Goal: Task Accomplishment & Management: Manage account settings

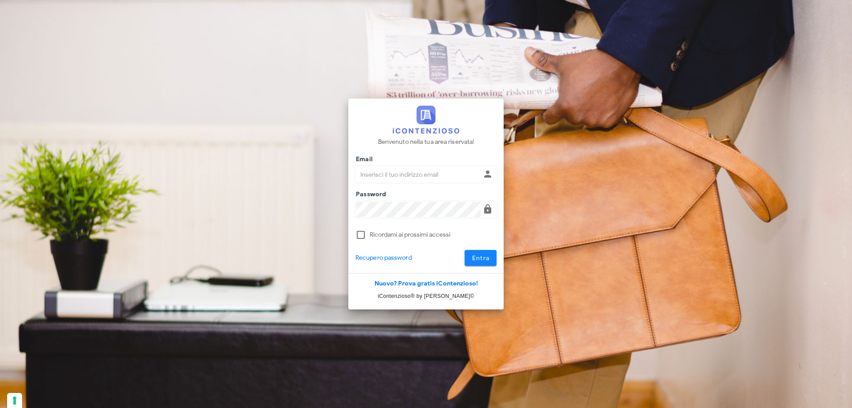
type input "[PERSON_NAME][EMAIL_ADDRESS][DOMAIN_NAME]"
click at [469, 259] on button "Entra" at bounding box center [481, 258] width 32 height 16
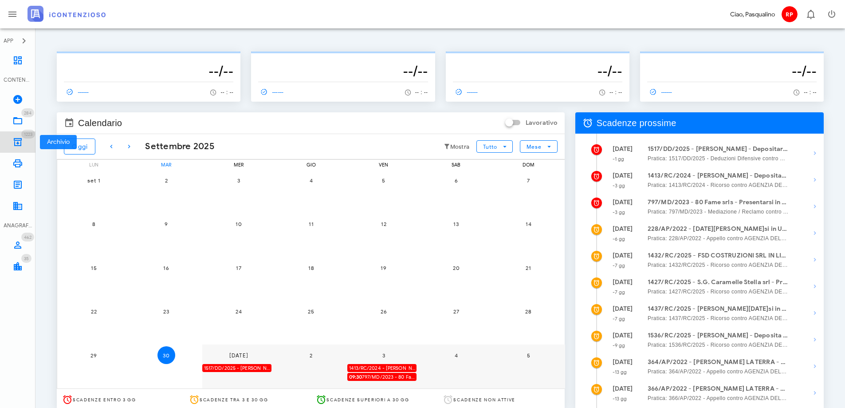
click at [16, 142] on icon at bounding box center [17, 142] width 11 height 11
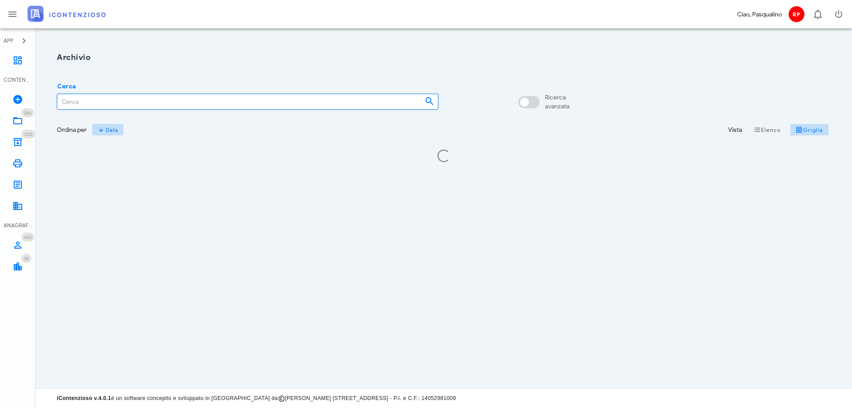
click at [78, 100] on input "Cerca" at bounding box center [237, 101] width 360 height 15
type input "3565/2024"
click at [24, 118] on link "284 In Lavorazione 284" at bounding box center [18, 120] width 36 height 21
click at [98, 107] on input "Cerca" at bounding box center [237, 101] width 360 height 15
type input "3565/2024"
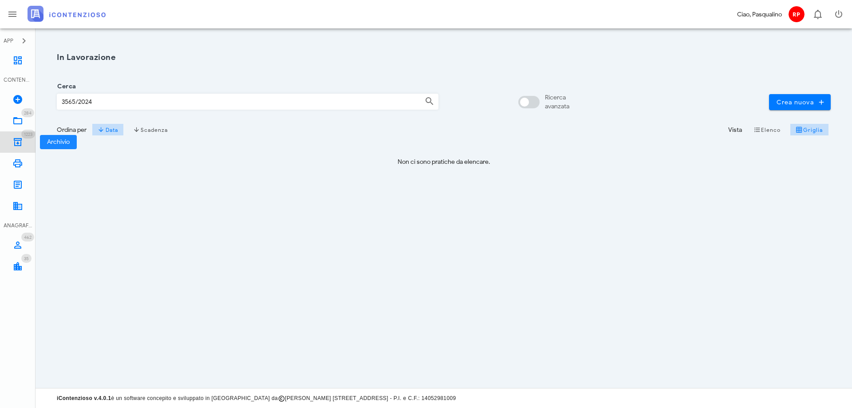
click at [23, 143] on link "1223 Archivio 1223" at bounding box center [18, 141] width 36 height 21
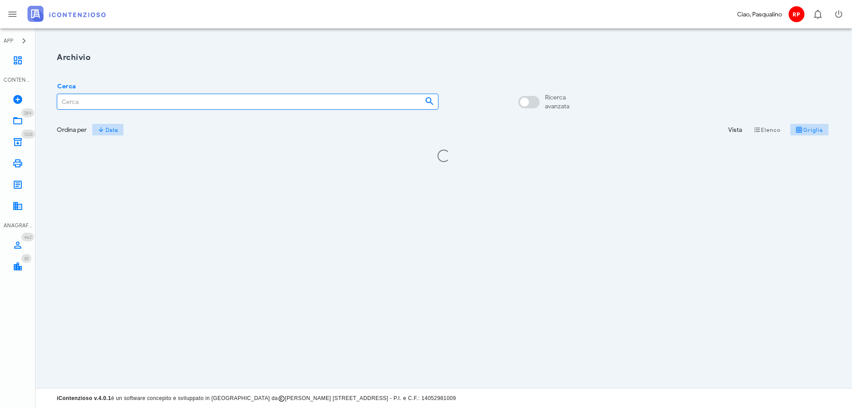
click at [90, 103] on input "Cerca" at bounding box center [237, 101] width 360 height 15
click at [117, 101] on input "3565" at bounding box center [232, 101] width 350 height 15
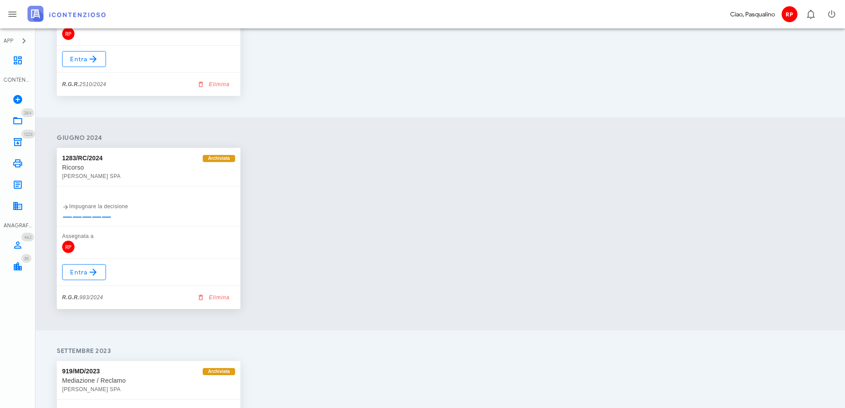
scroll to position [710, 0]
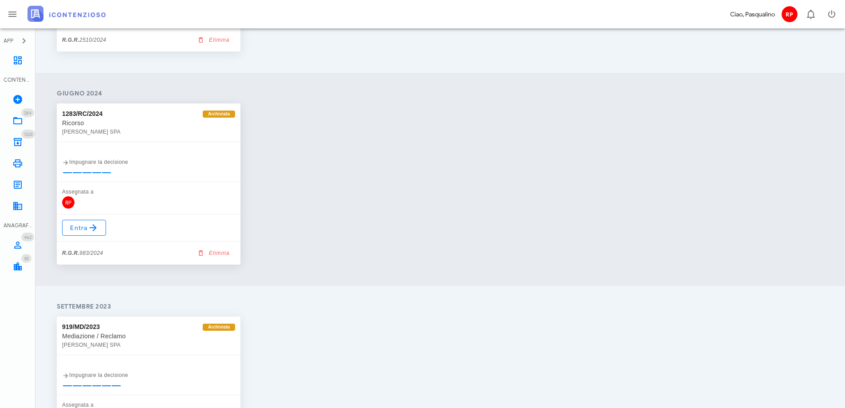
type input "A.D"
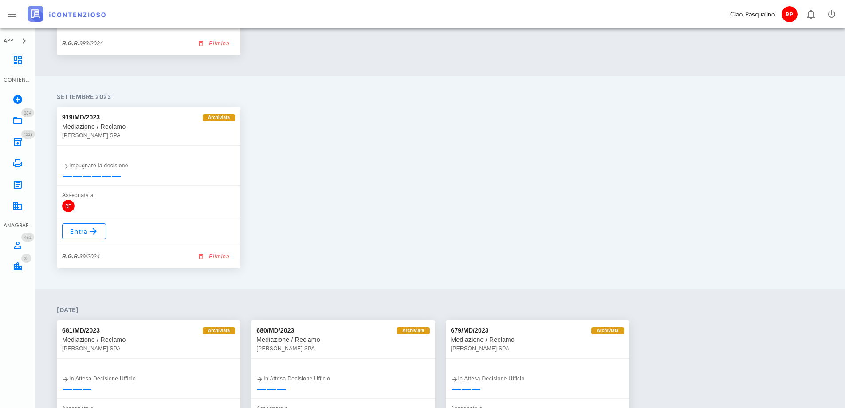
scroll to position [976, 0]
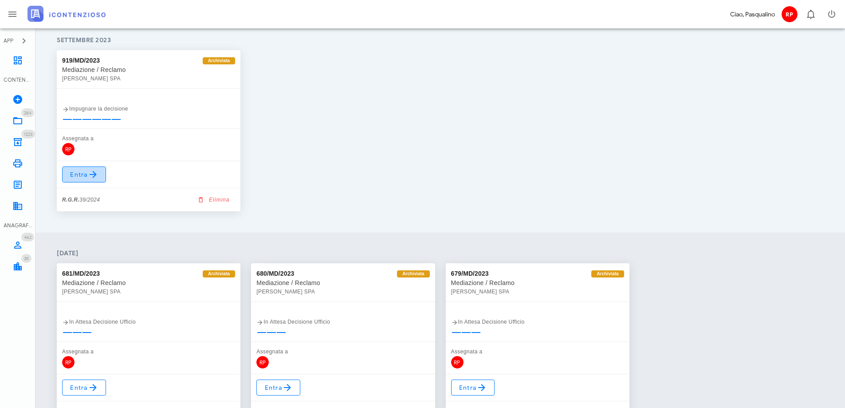
click at [92, 177] on icon at bounding box center [93, 174] width 11 height 11
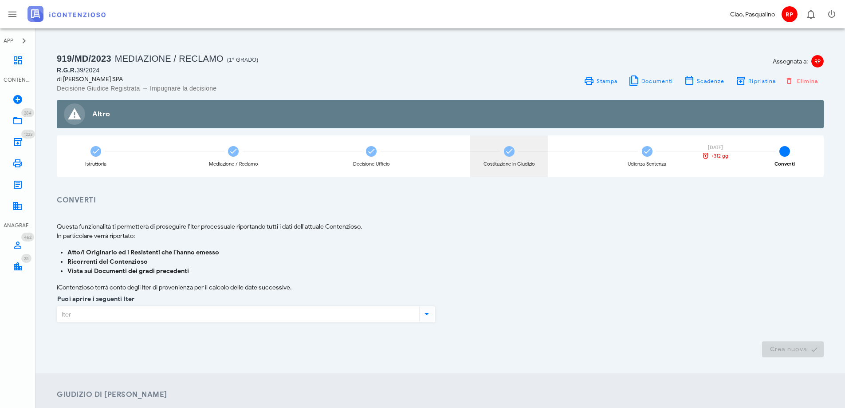
click at [515, 152] on div "Costituzione in Giudizio" at bounding box center [509, 156] width 78 height 42
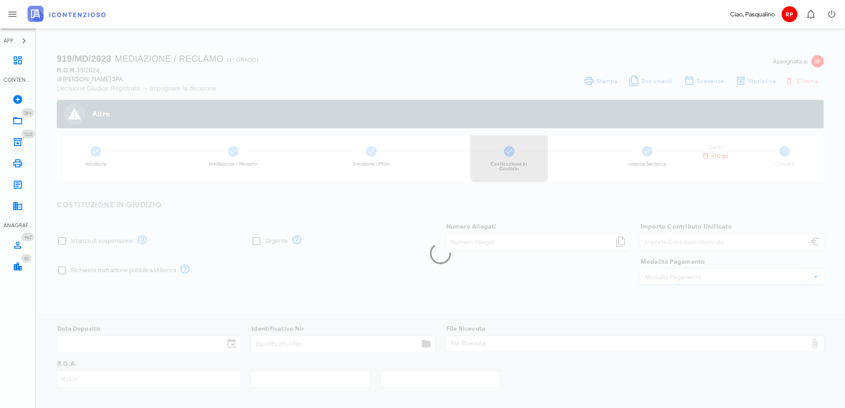
type input "250,00"
type input "[DATE]"
type input "329"
type input "39"
type input "2024"
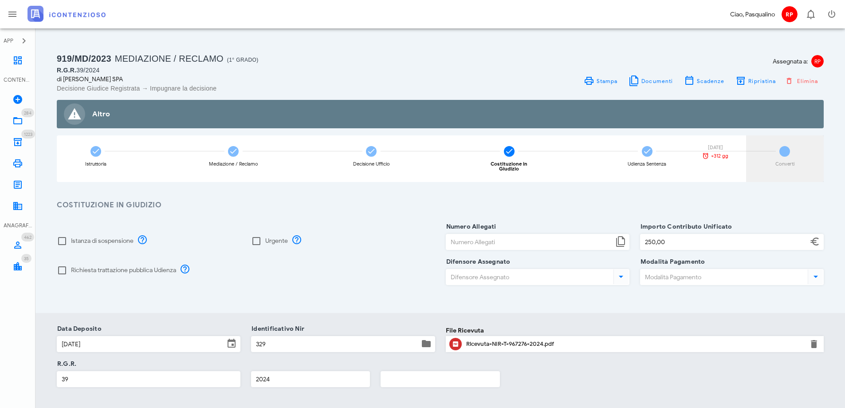
click at [792, 155] on div "6 Converti" at bounding box center [785, 158] width 78 height 47
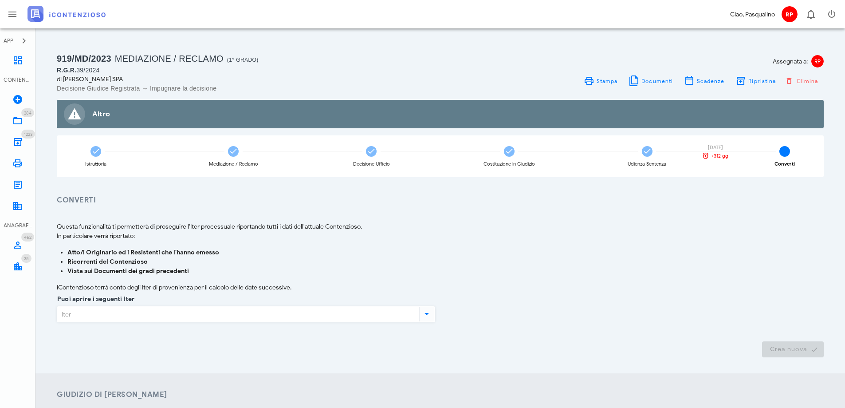
click at [174, 305] on div "Puoi aprire i seguenti Iter" at bounding box center [246, 316] width 379 height 35
click at [167, 316] on input "Puoi aprire i seguenti Iter" at bounding box center [237, 314] width 360 height 15
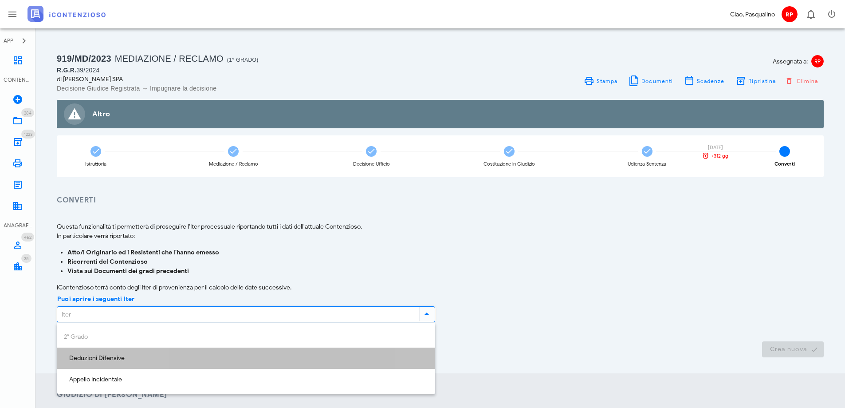
click at [71, 352] on div "Deduzioni Difensive" at bounding box center [246, 358] width 364 height 18
type input "Deduzioni Difensive"
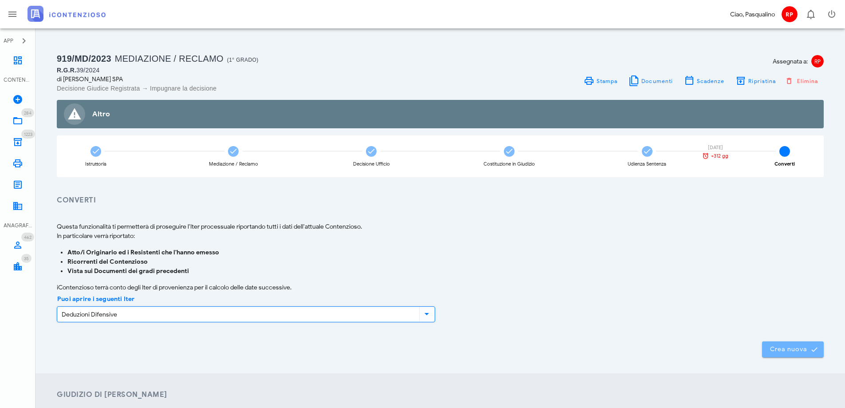
click at [804, 346] on span "Crea nuova" at bounding box center [793, 349] width 47 height 8
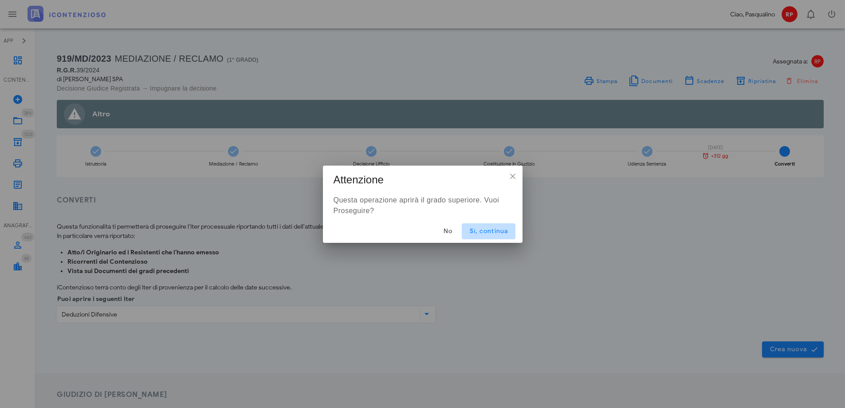
click at [495, 236] on button "Sì, continua" at bounding box center [488, 231] width 53 height 16
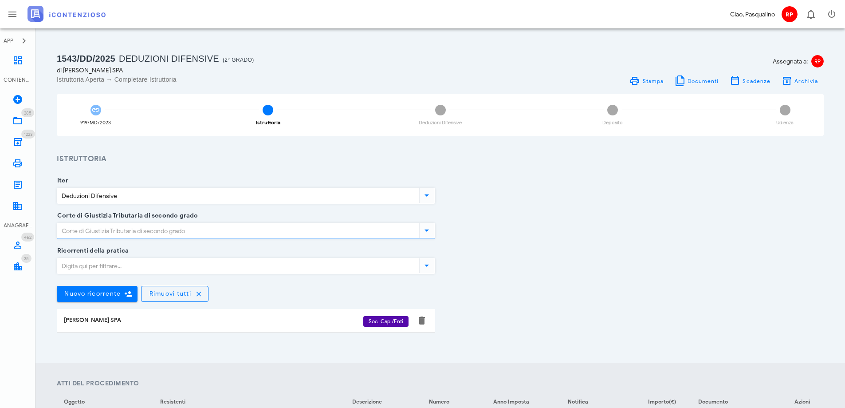
type input "Caltanissetta"
type input "Favorevole"
click at [247, 226] on input "Corte di Giustizia Tributaria di secondo grado" at bounding box center [237, 230] width 360 height 15
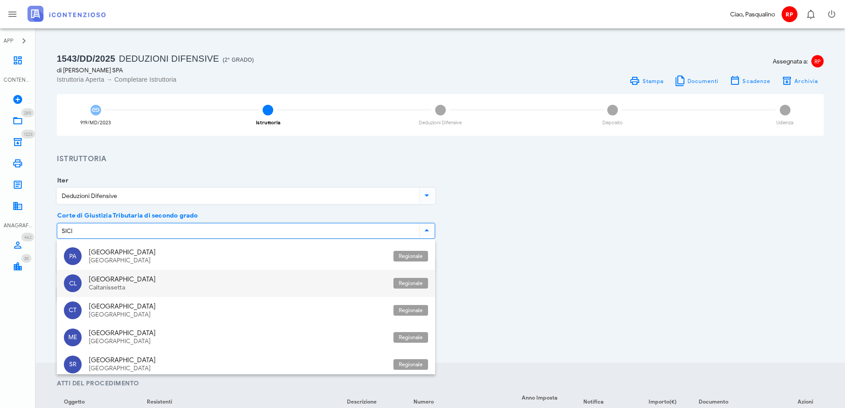
click at [203, 285] on div "Caltanissetta" at bounding box center [238, 288] width 298 height 8
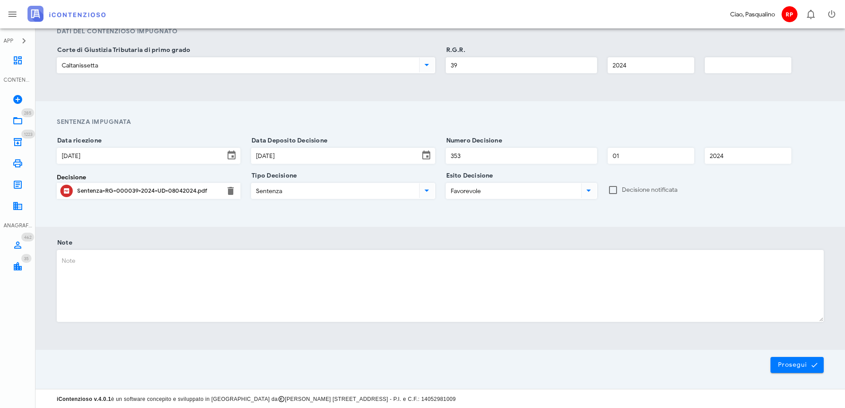
scroll to position [559, 0]
type input "Sicilia - Caltanissetta"
click at [803, 362] on span "Prosegui" at bounding box center [797, 364] width 39 height 8
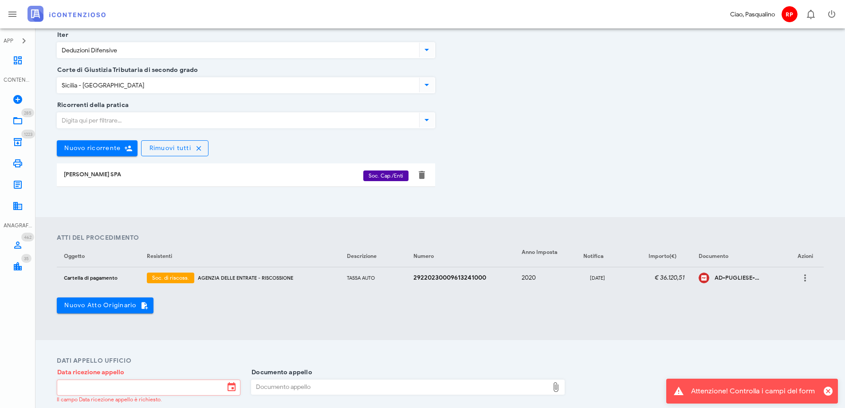
scroll to position [266, 0]
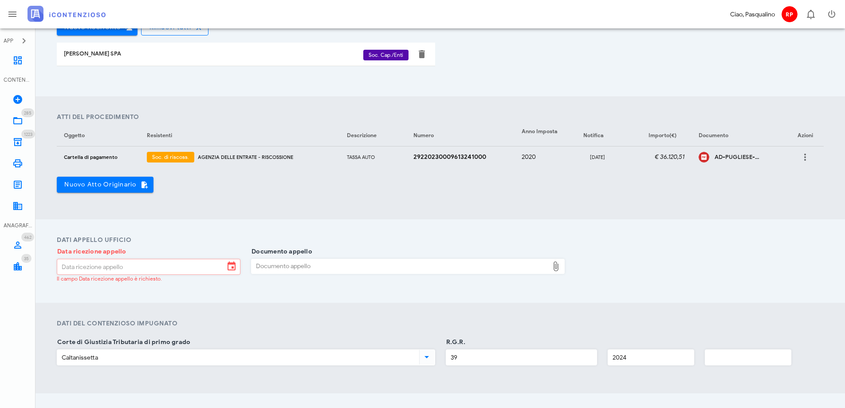
click at [96, 263] on input "Data ricezione appello" at bounding box center [140, 266] width 167 height 15
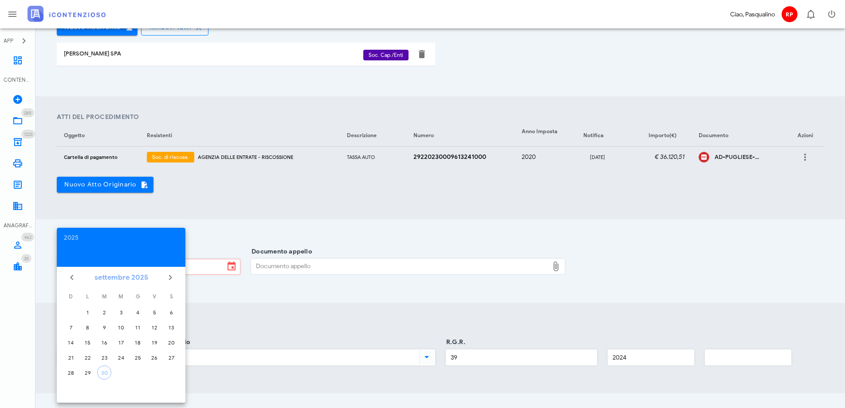
click at [131, 273] on button "settembre 2025" at bounding box center [121, 277] width 61 height 18
click at [119, 276] on button "2025" at bounding box center [121, 277] width 24 height 18
click at [116, 350] on li "2024" at bounding box center [121, 352] width 129 height 16
click at [84, 350] on div "lug" at bounding box center [82, 353] width 24 height 8
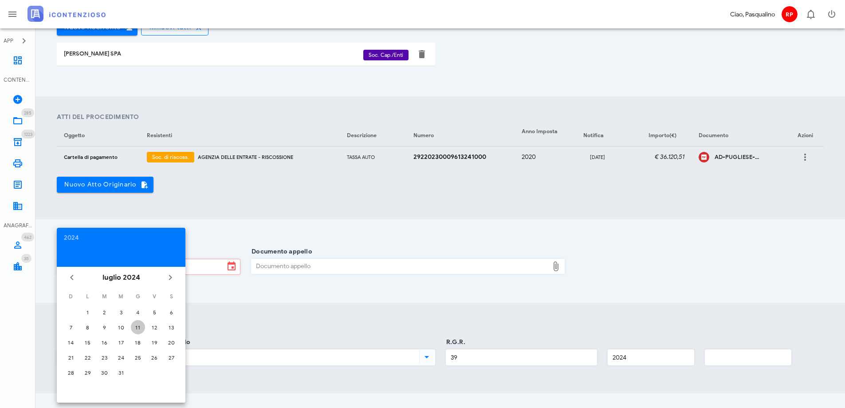
click at [137, 328] on div "11" at bounding box center [138, 327] width 14 height 7
type input "11/07/2024"
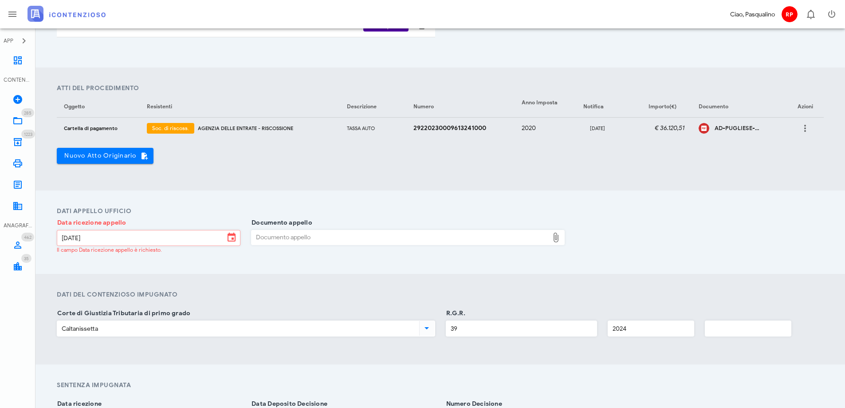
scroll to position [311, 0]
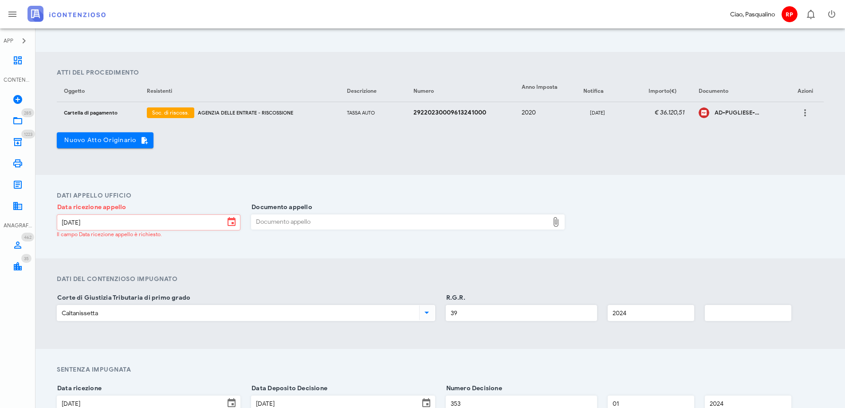
click at [264, 224] on div "Documento appello" at bounding box center [400, 222] width 297 height 14
type input "C:\fakepath\Sentenza_RG_000039_2024_UD_08042024.pdf"
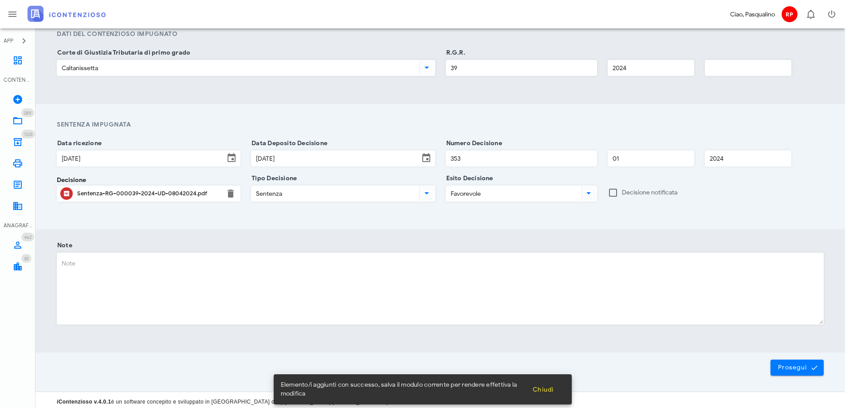
scroll to position [559, 0]
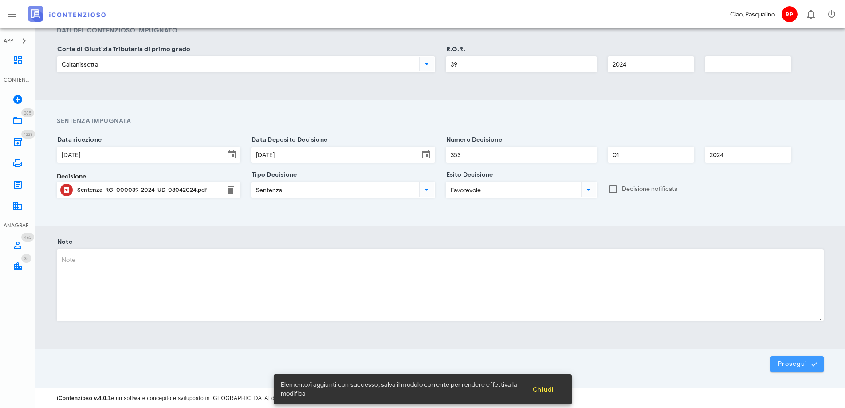
click at [797, 357] on button "Prosegui" at bounding box center [797, 364] width 53 height 16
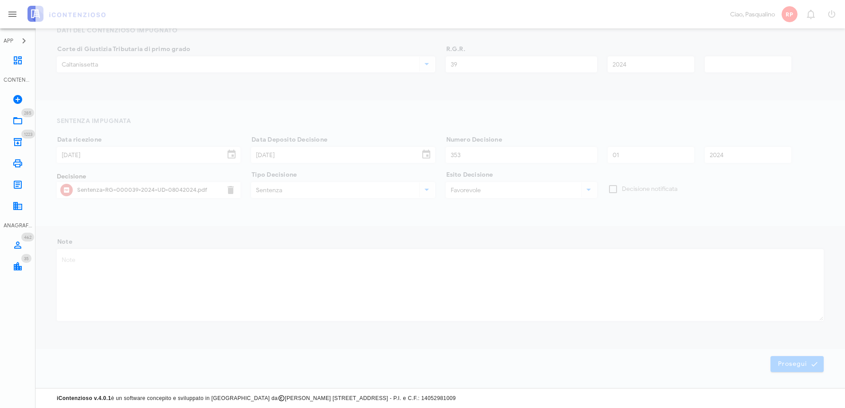
scroll to position [0, 0]
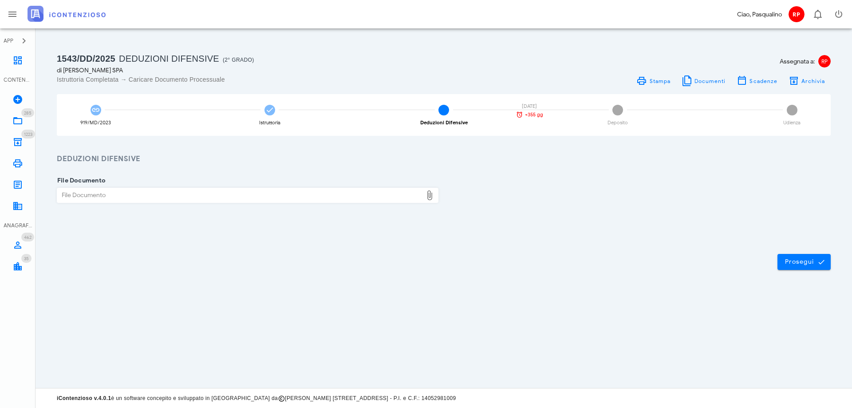
click at [331, 191] on div "File Documento" at bounding box center [239, 195] width 365 height 14
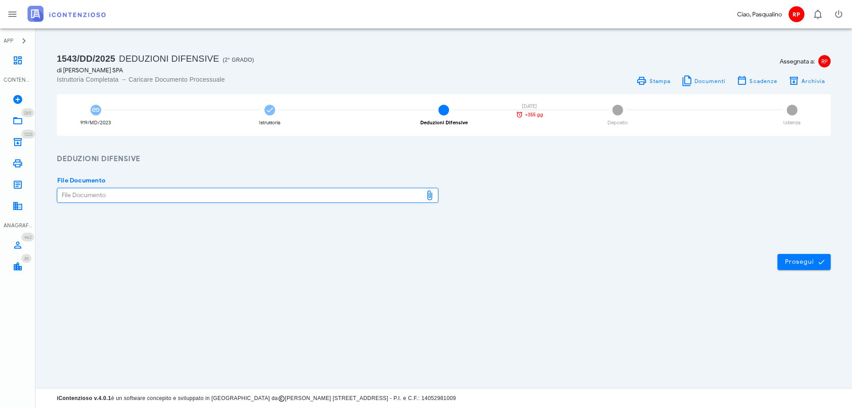
type input "C:\fakepath\A.D. PUGLIESE SPA CONTRODEDUZIONE SENTENZA 353 2024.pdf"
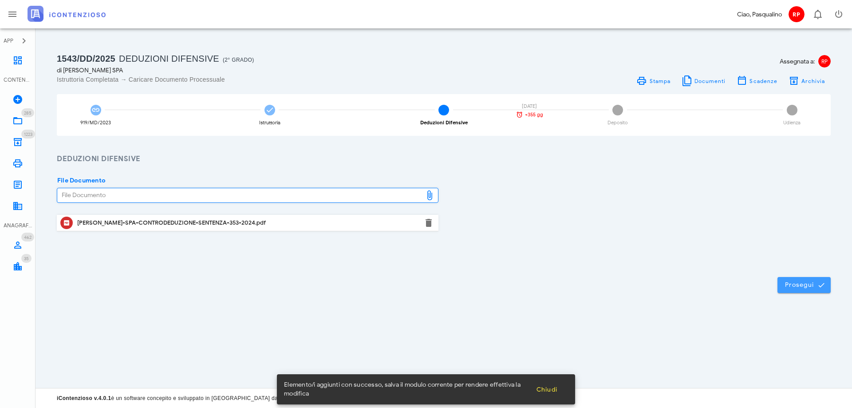
click at [803, 283] on span "Prosegui" at bounding box center [804, 285] width 39 height 8
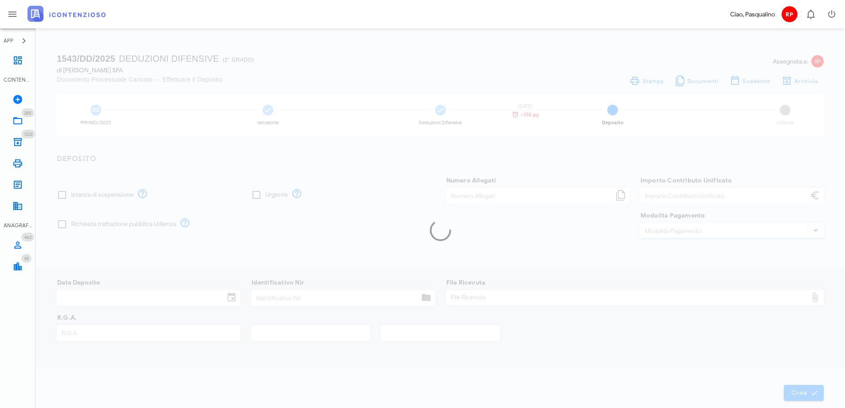
type input "250,00"
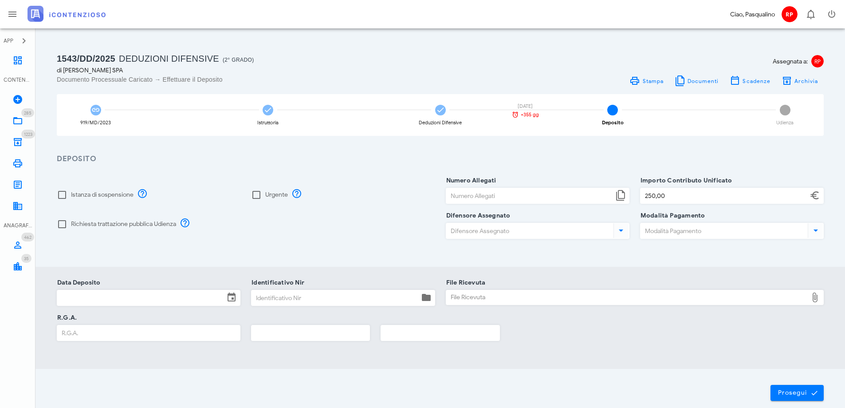
scroll to position [44, 0]
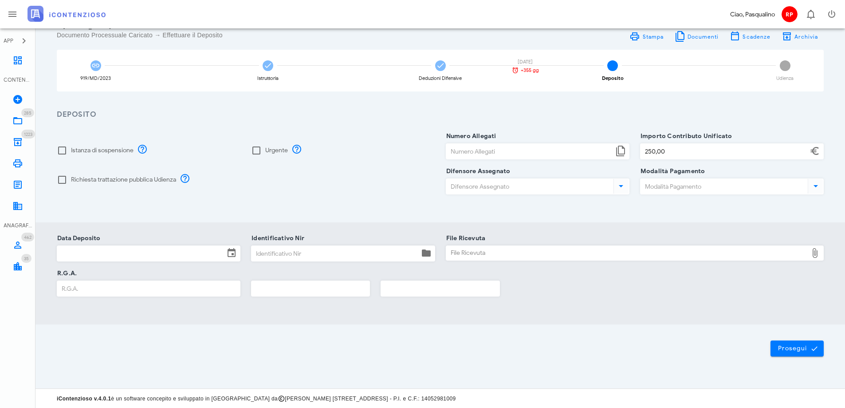
click at [128, 259] on input "Data Deposito" at bounding box center [140, 253] width 167 height 15
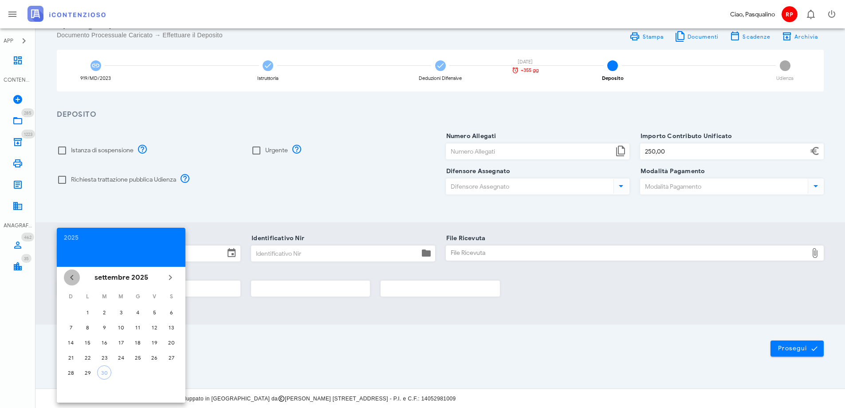
click at [74, 273] on icon "Il mese scorso" at bounding box center [72, 277] width 11 height 11
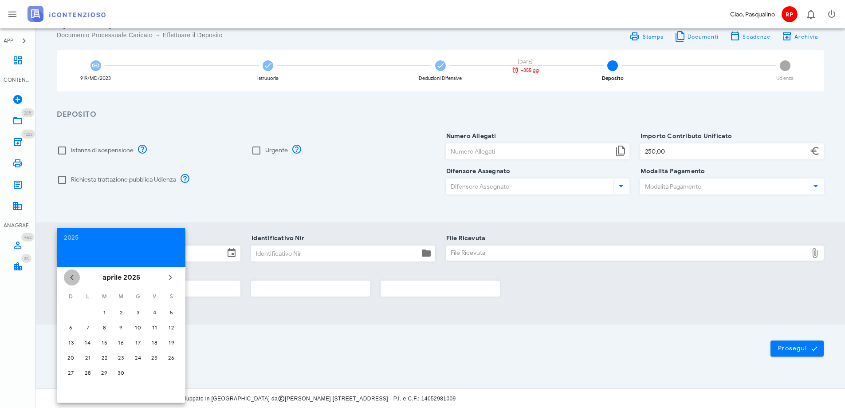
click at [74, 273] on icon "Il mese scorso" at bounding box center [72, 277] width 11 height 11
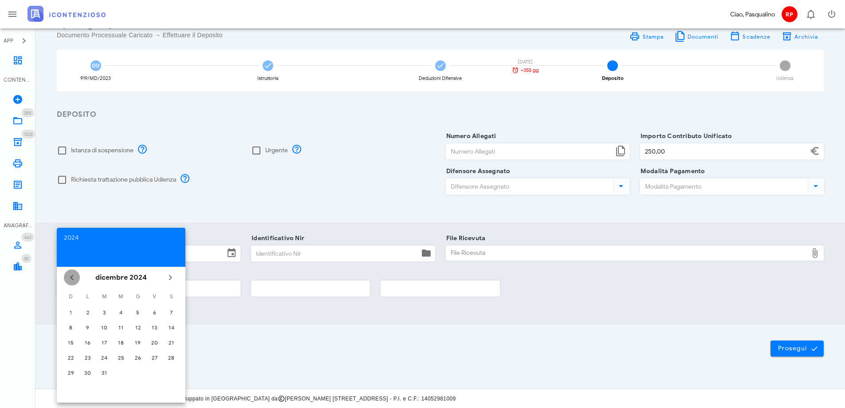
click at [74, 273] on icon "Il mese scorso" at bounding box center [72, 277] width 11 height 11
click at [99, 312] on div "3" at bounding box center [104, 312] width 14 height 7
type input "03/09/2024"
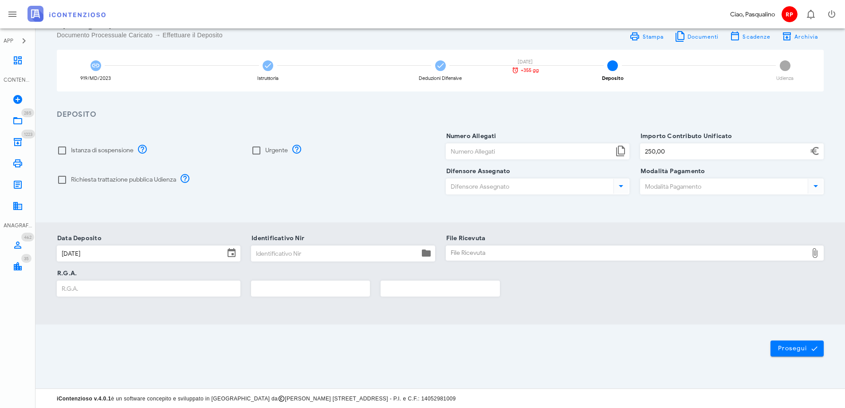
click at [266, 254] on input "Identificativo Nir" at bounding box center [335, 253] width 167 height 15
type input "329"
click at [224, 288] on input "R.G.A." at bounding box center [148, 288] width 183 height 15
type input "3565"
type input "2024"
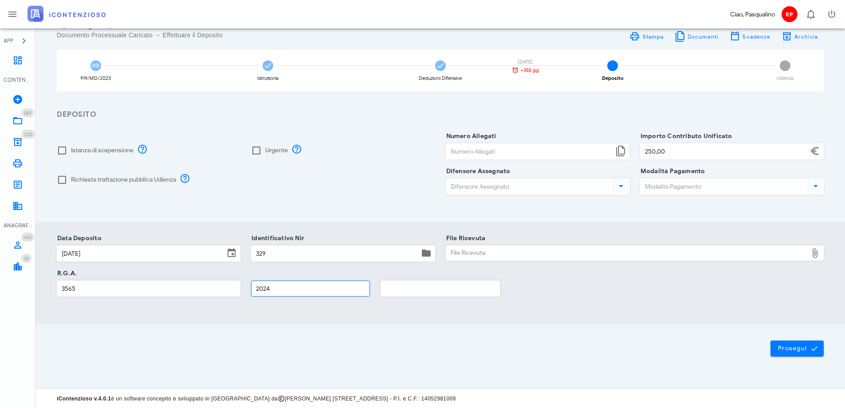
click at [771, 340] on button "Prosegui" at bounding box center [797, 348] width 53 height 16
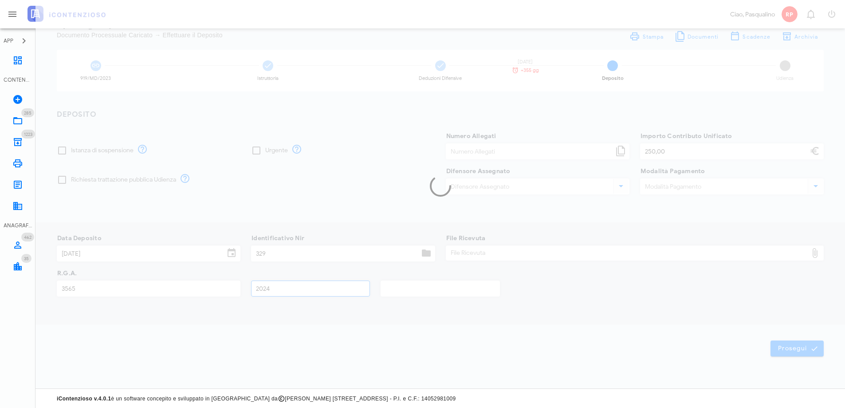
scroll to position [0, 0]
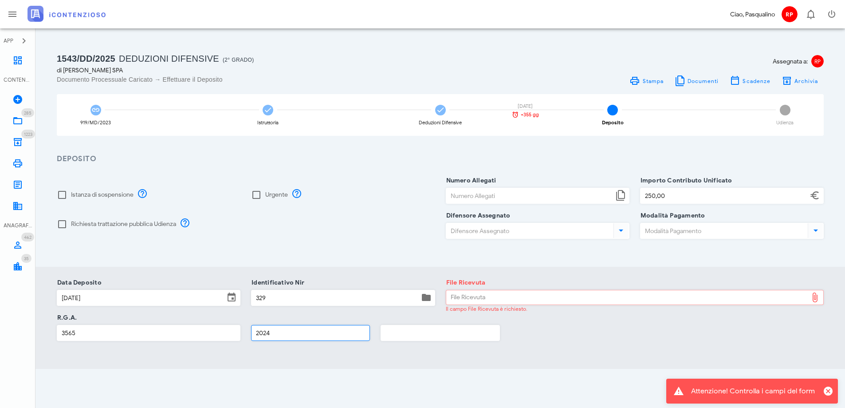
click at [487, 294] on div "File Ricevuta" at bounding box center [627, 297] width 362 height 14
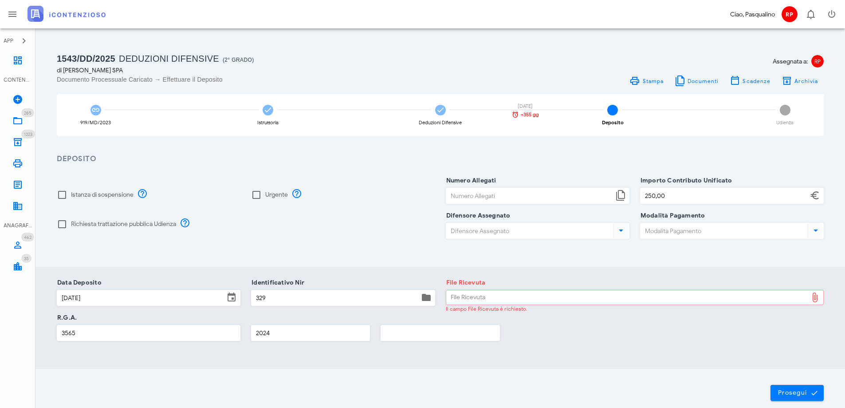
type input "C:\fakepath\Ricevuta_NIR_D-2901874-2024.pdf"
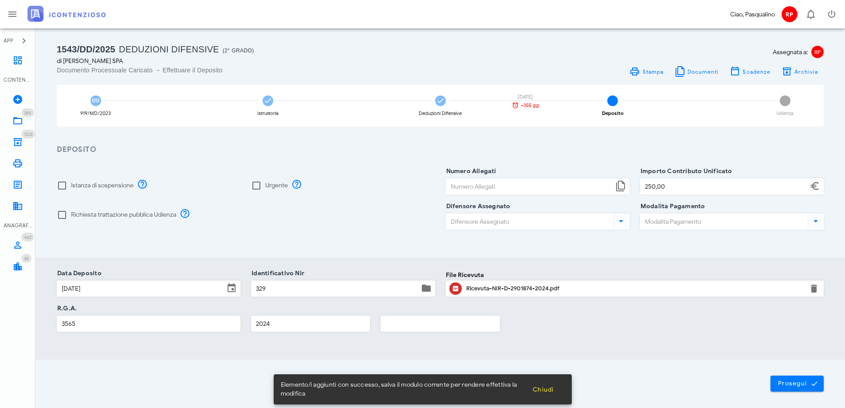
scroll to position [0, 0]
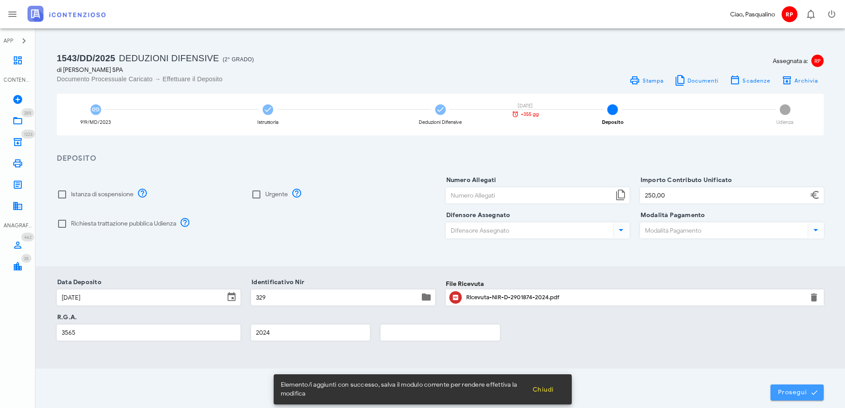
click at [786, 393] on span "Prosegui" at bounding box center [797, 392] width 39 height 8
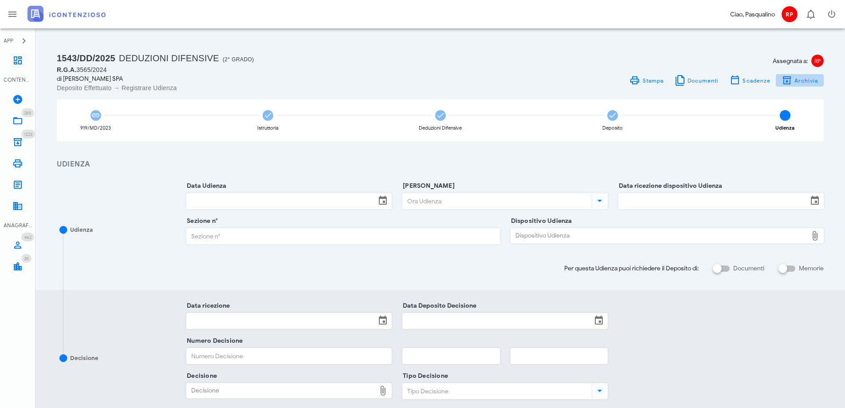
click at [789, 80] on icon "button" at bounding box center [787, 80] width 11 height 11
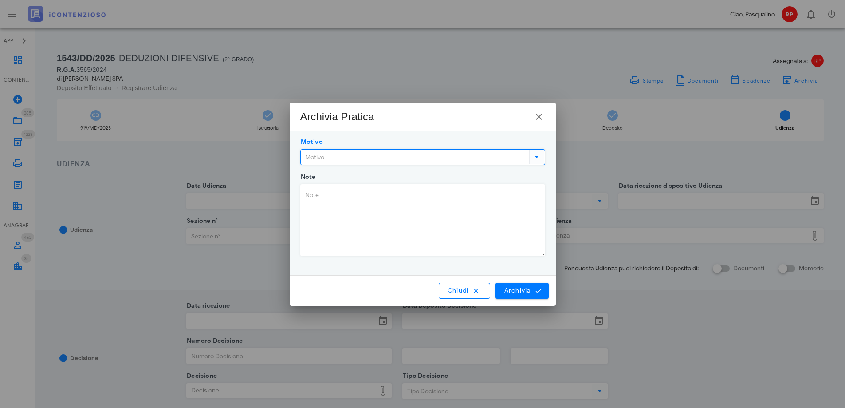
click at [483, 150] on input "Motivo" at bounding box center [414, 157] width 227 height 15
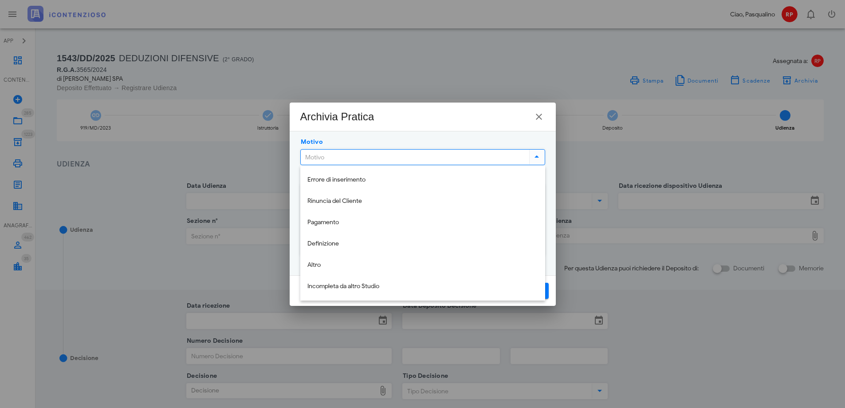
click at [314, 258] on div "Altro" at bounding box center [423, 265] width 231 height 18
type input "Altro"
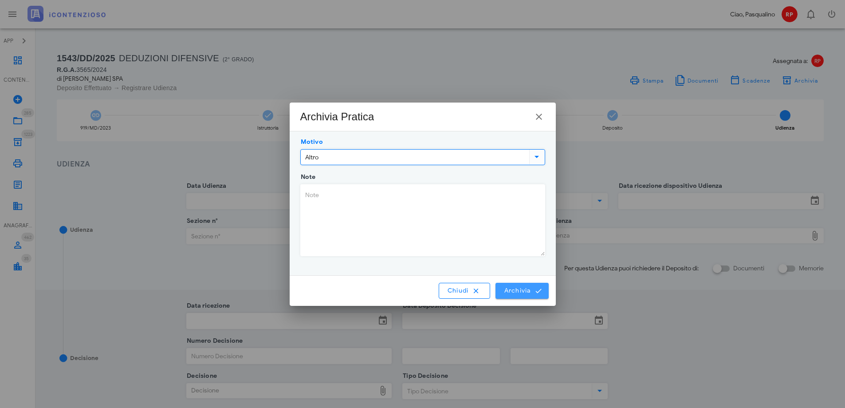
click at [545, 287] on button "Archivia" at bounding box center [522, 291] width 53 height 16
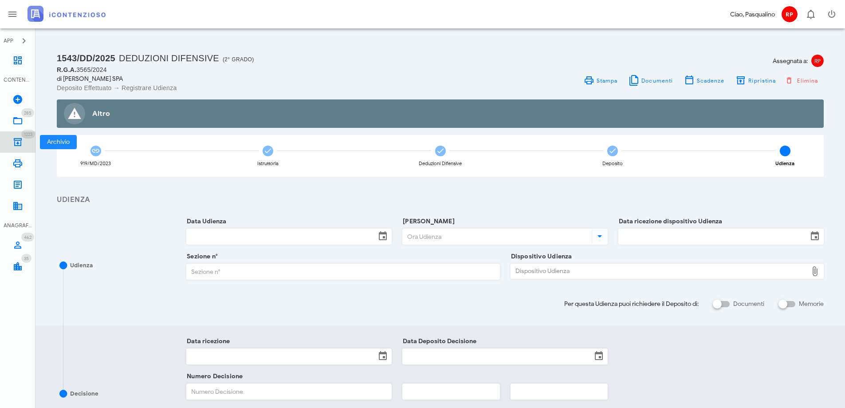
click at [16, 139] on icon at bounding box center [17, 142] width 11 height 11
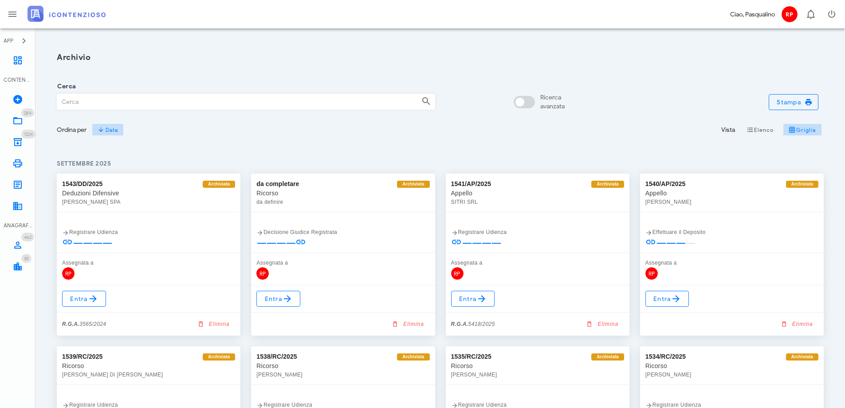
click at [210, 100] on input "Cerca" at bounding box center [235, 101] width 357 height 15
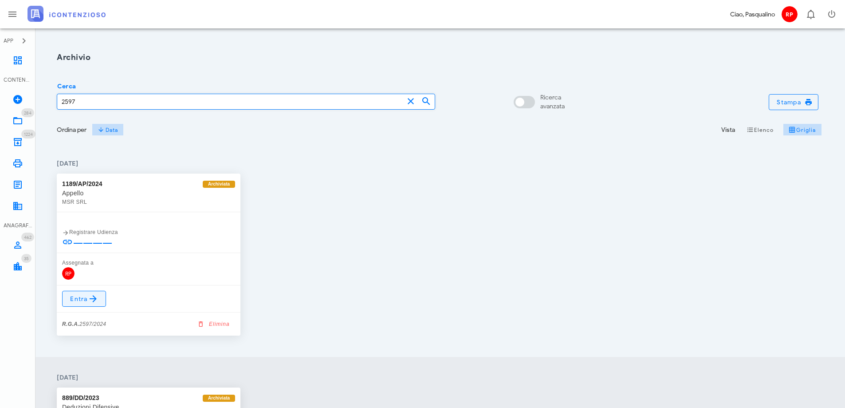
type input "2597"
click at [83, 305] on link "Entra" at bounding box center [84, 299] width 44 height 16
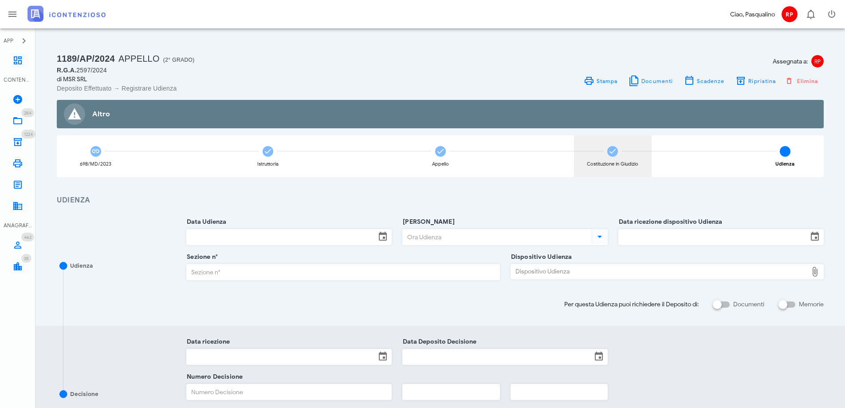
click at [584, 147] on div "Costituzione in Giudizio" at bounding box center [613, 156] width 78 height 42
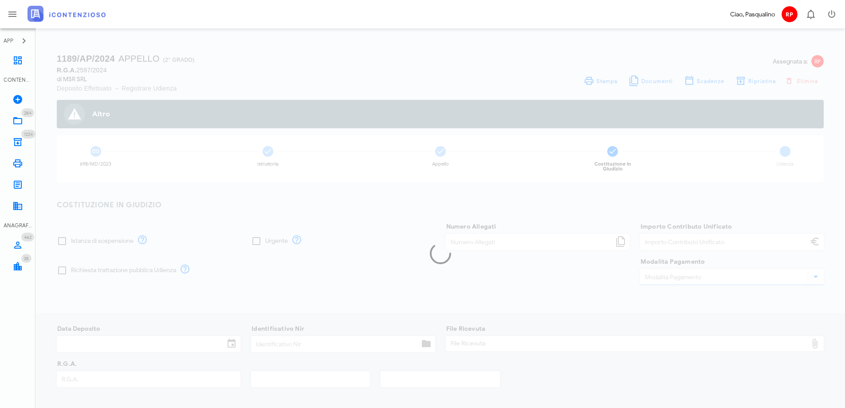
type input "120,00"
type input "[DATE]"
type input "317"
type input "2597"
type input "2024"
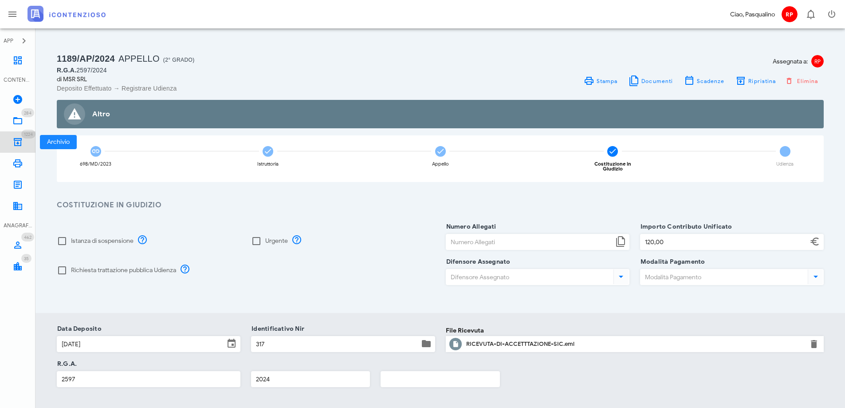
click at [21, 140] on icon at bounding box center [17, 142] width 11 height 11
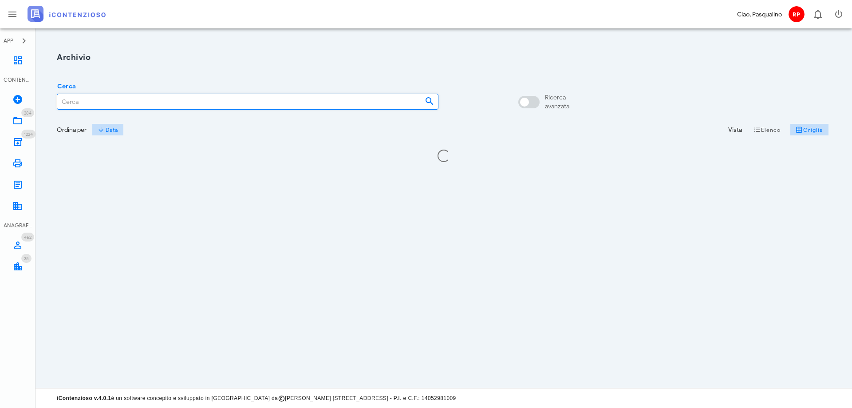
click at [172, 104] on input "Cerca" at bounding box center [237, 101] width 360 height 15
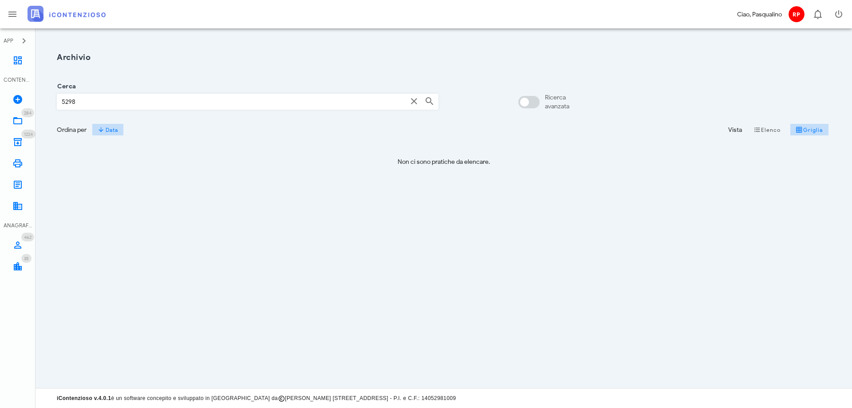
click at [210, 104] on input "5298" at bounding box center [232, 101] width 350 height 15
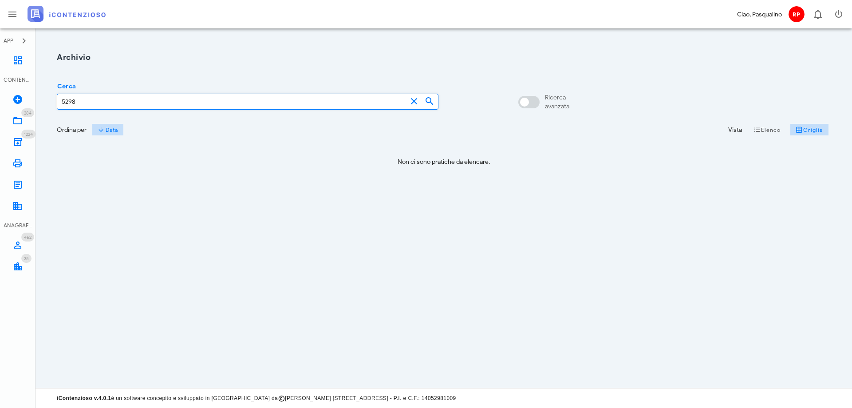
click at [210, 104] on input "5298" at bounding box center [232, 101] width 350 height 15
type input "298202300194749"
click at [16, 122] on icon at bounding box center [17, 120] width 11 height 11
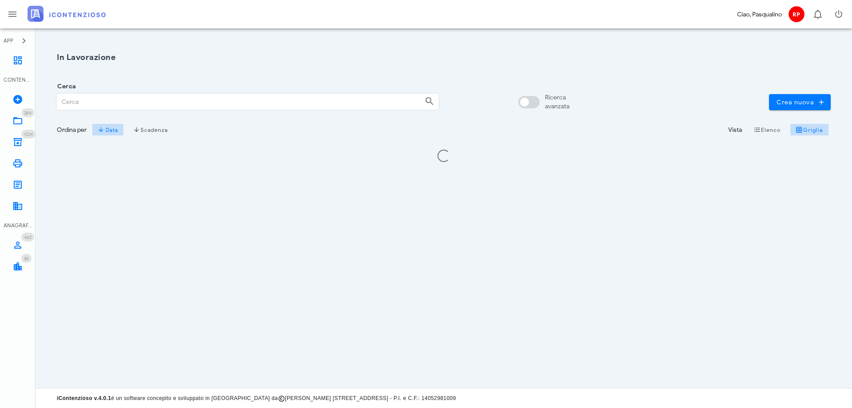
click at [101, 111] on div "Cerca" at bounding box center [248, 102] width 382 height 17
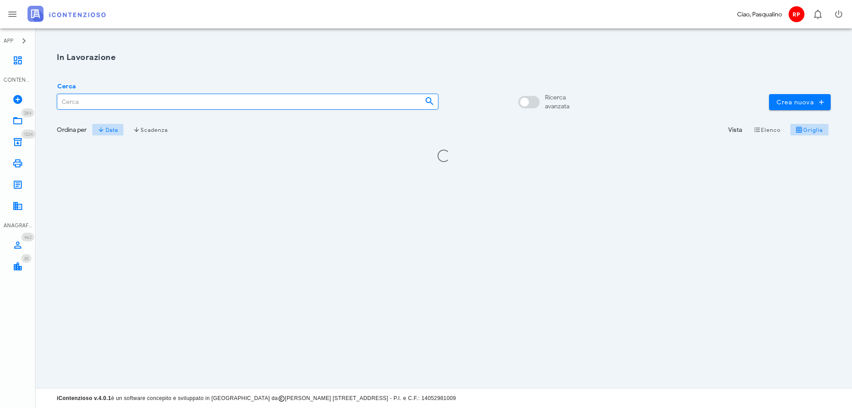
click at [123, 98] on input "Cerca" at bounding box center [237, 101] width 360 height 15
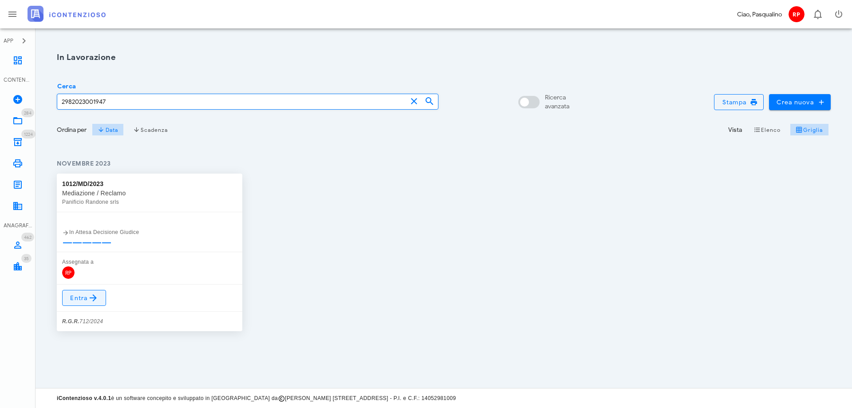
type input "2982023001947"
click at [74, 295] on span "Entra" at bounding box center [84, 297] width 29 height 11
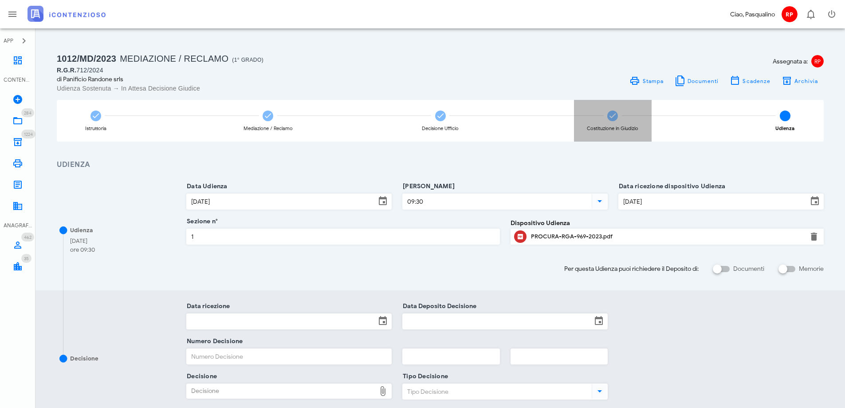
click at [612, 119] on icon at bounding box center [612, 115] width 9 height 9
